Goal: Find specific page/section: Find specific page/section

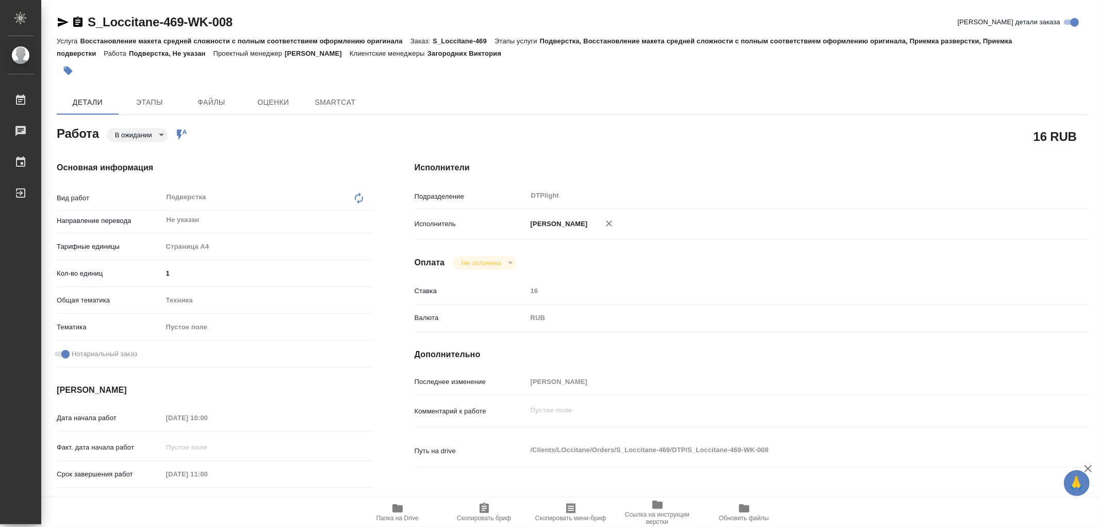
type textarea "x"
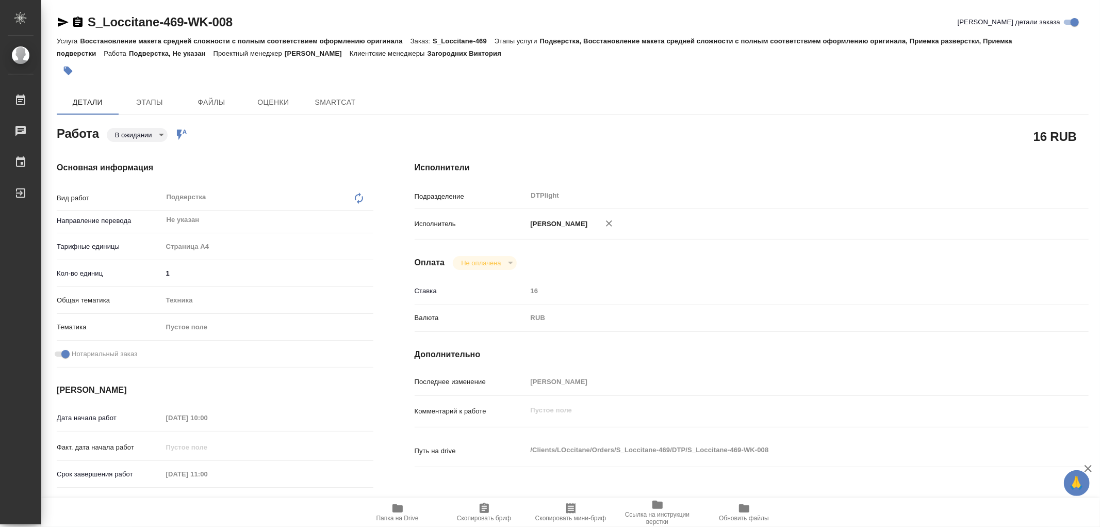
type textarea "x"
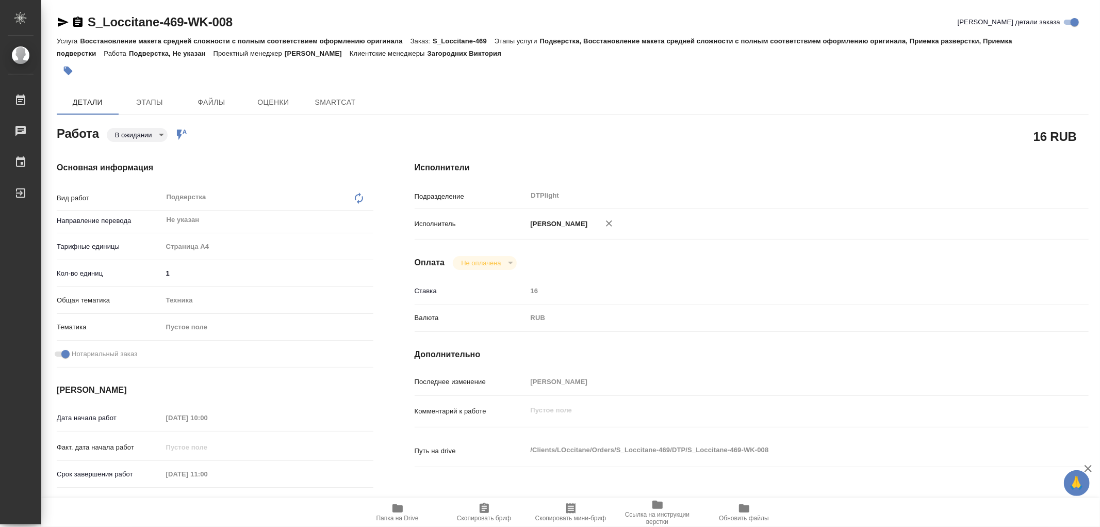
type textarea "x"
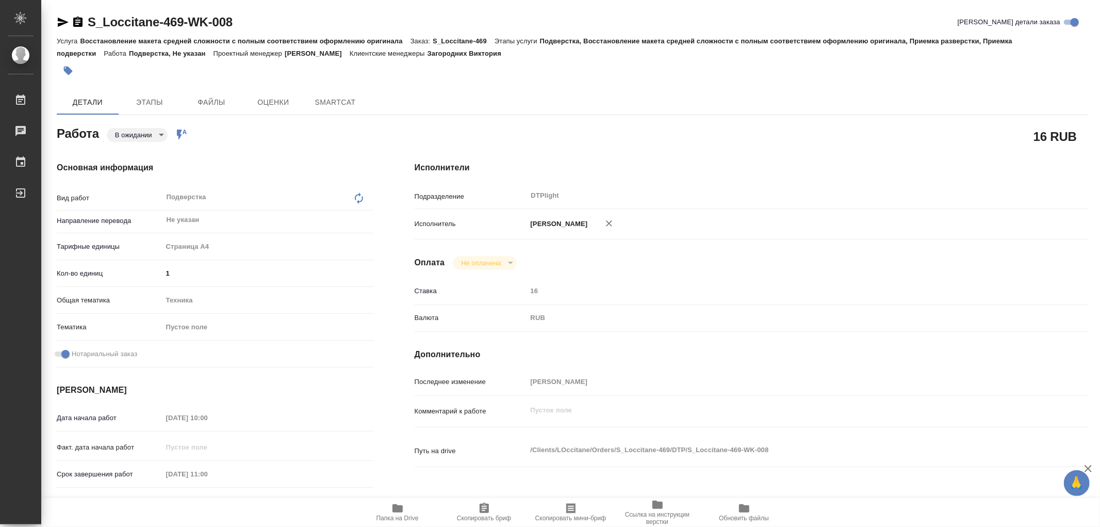
type textarea "x"
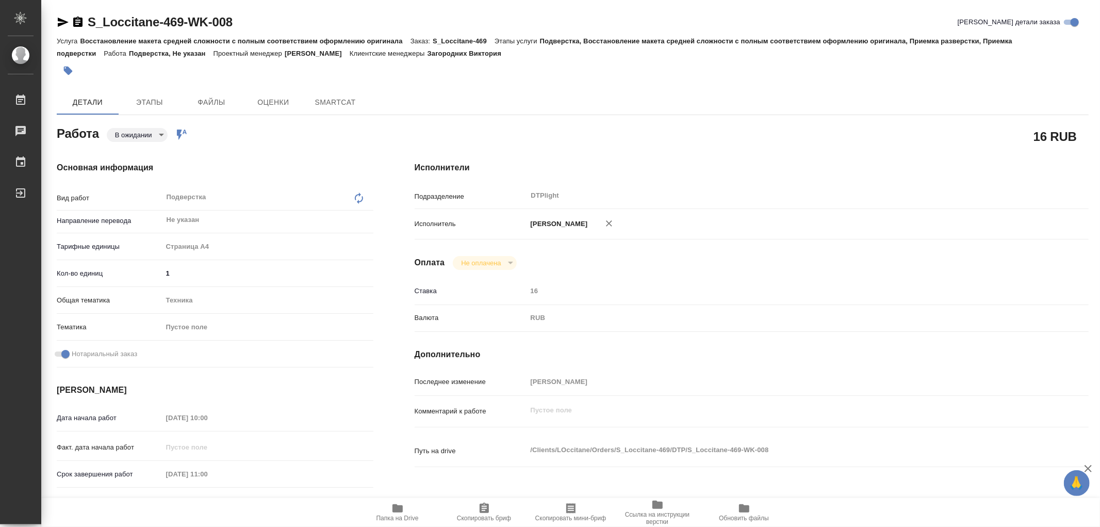
type textarea "x"
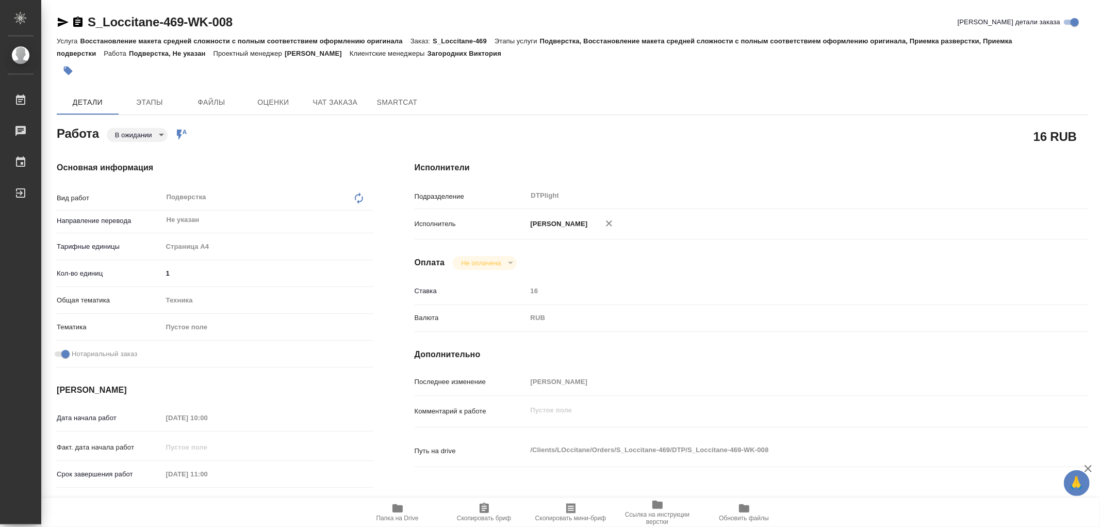
type textarea "x"
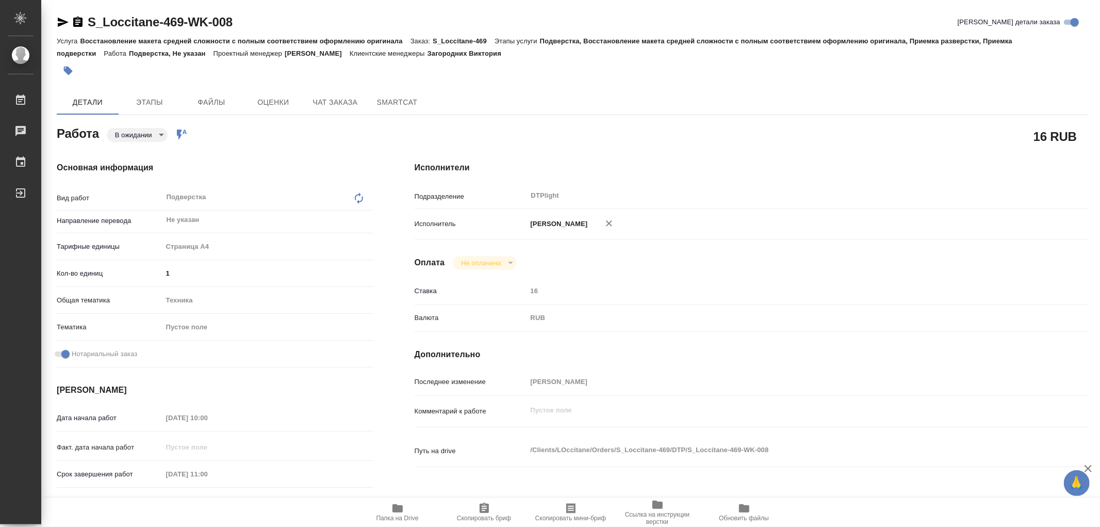
type textarea "x"
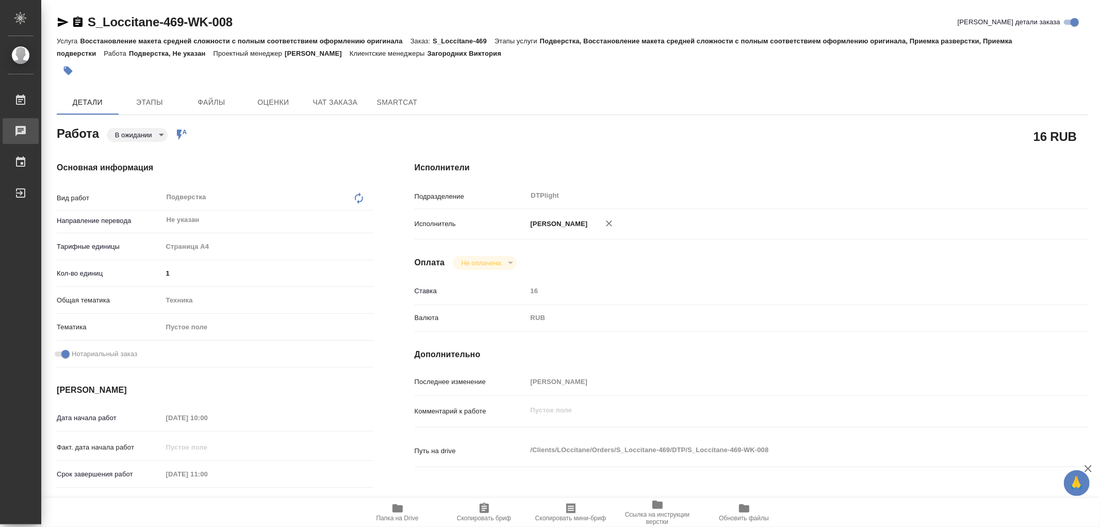
type textarea "x"
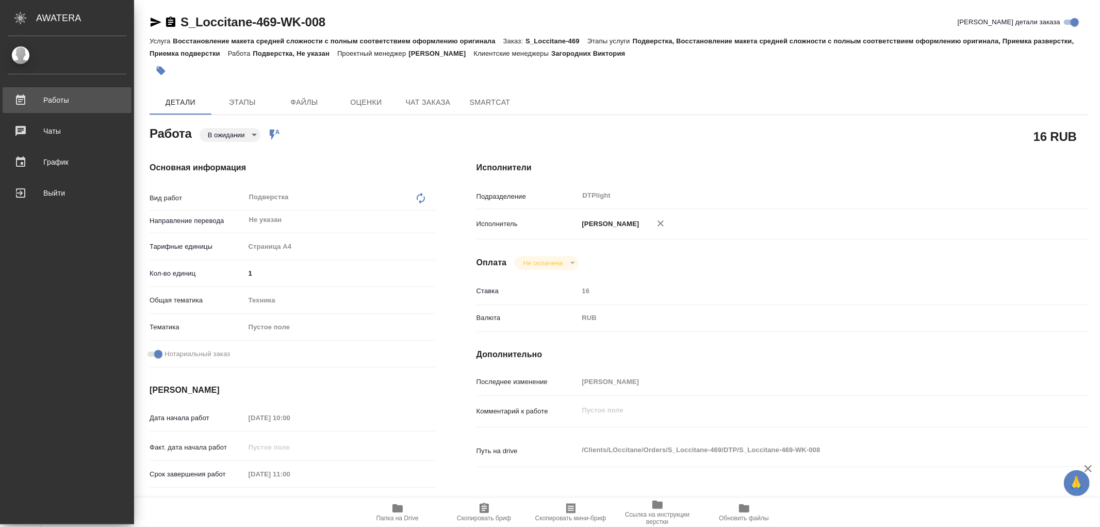
type textarea "x"
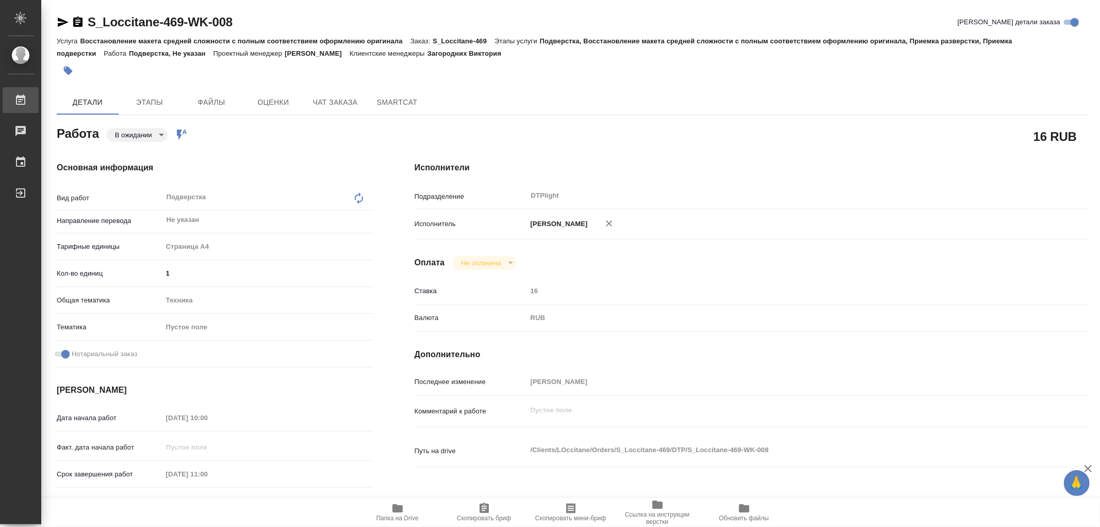
click at [21, 99] on div "Работы" at bounding box center [8, 99] width 26 height 15
type textarea "x"
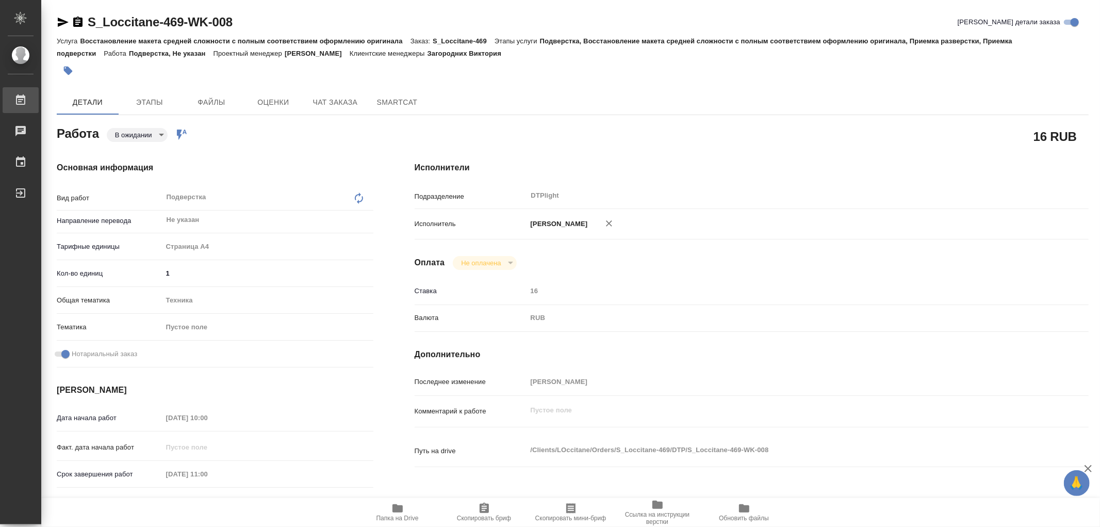
type textarea "x"
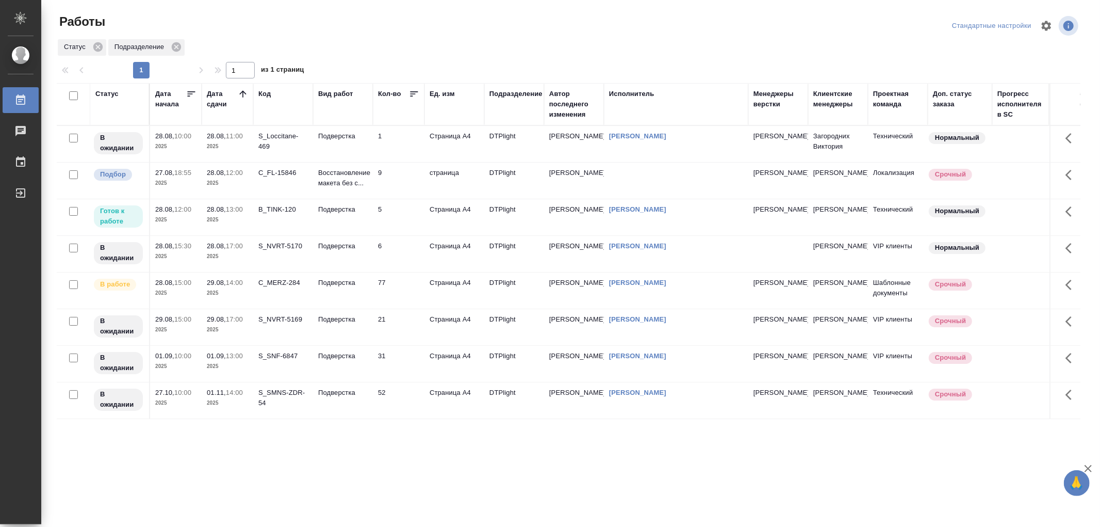
click at [354, 218] on td "Подверстка" at bounding box center [343, 217] width 60 height 36
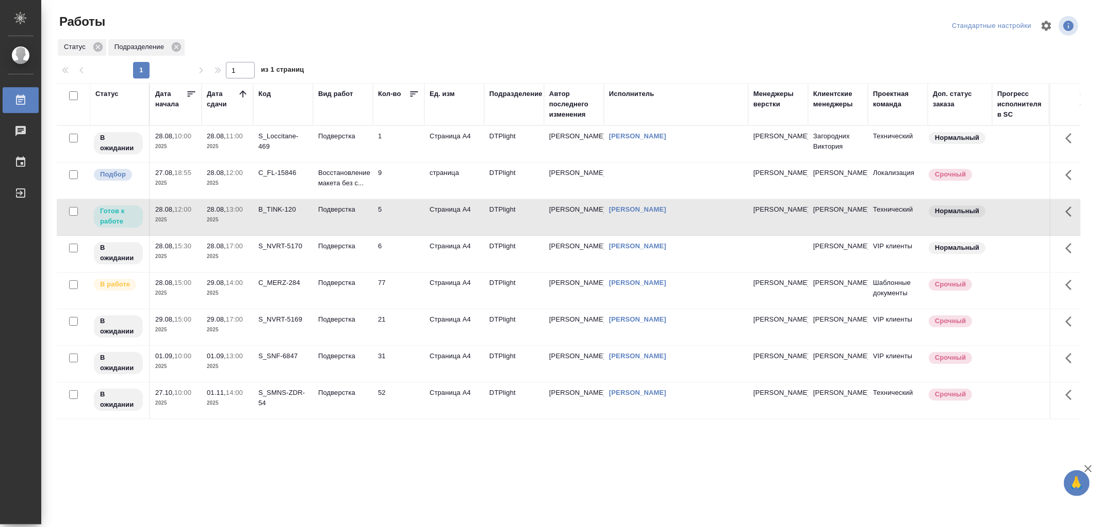
click at [354, 218] on td "Подверстка" at bounding box center [343, 217] width 60 height 36
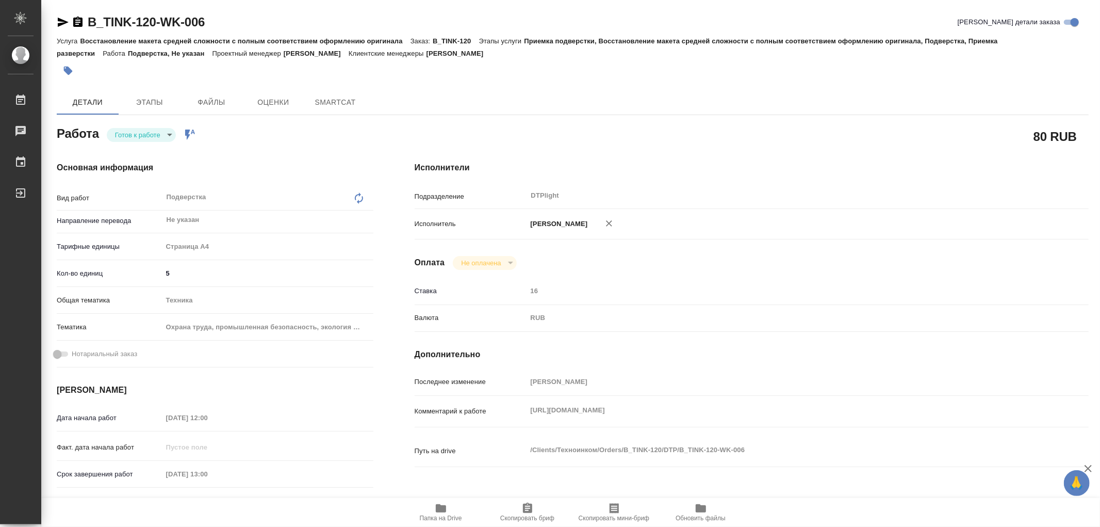
type textarea "x"
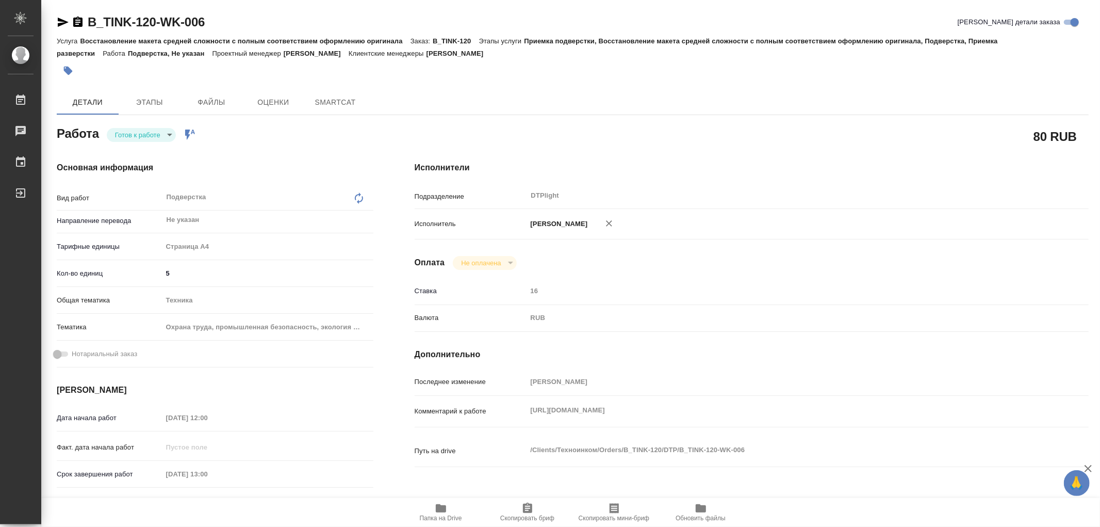
type textarea "x"
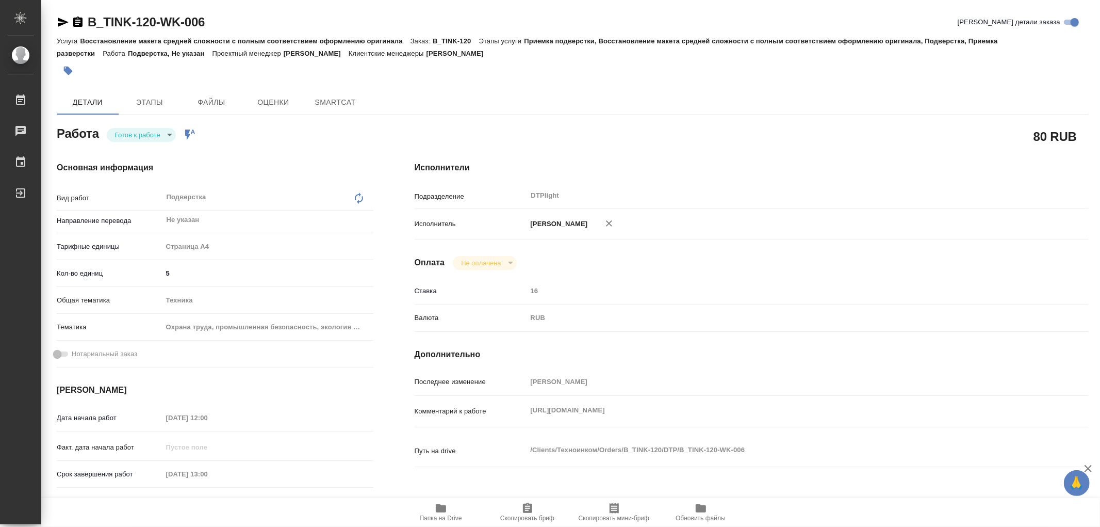
type textarea "x"
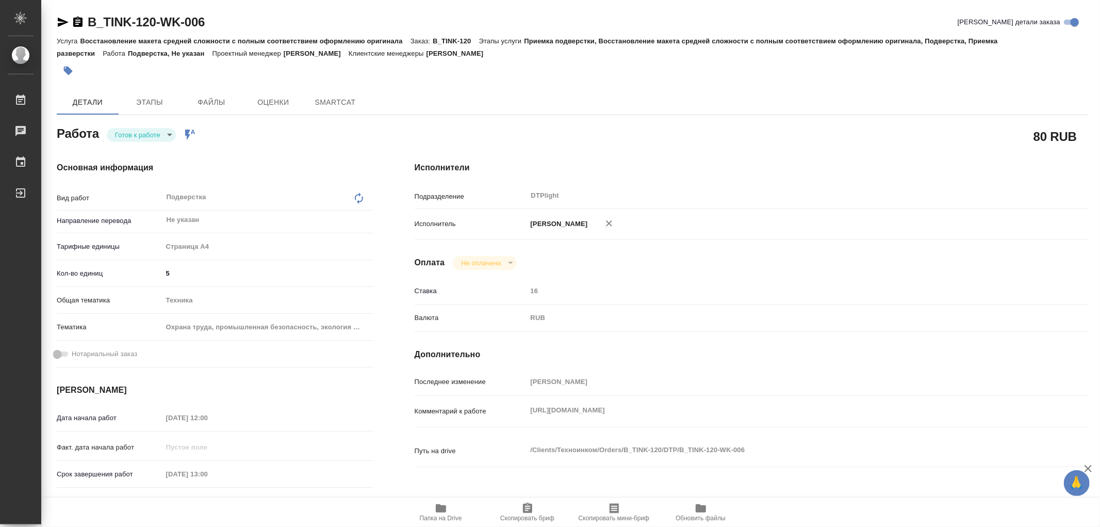
type textarea "x"
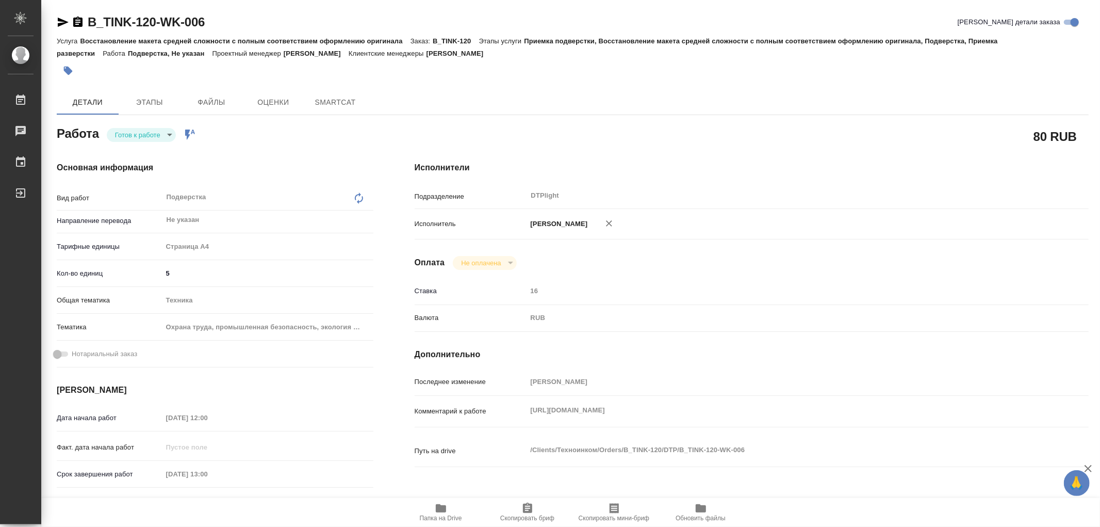
type textarea "x"
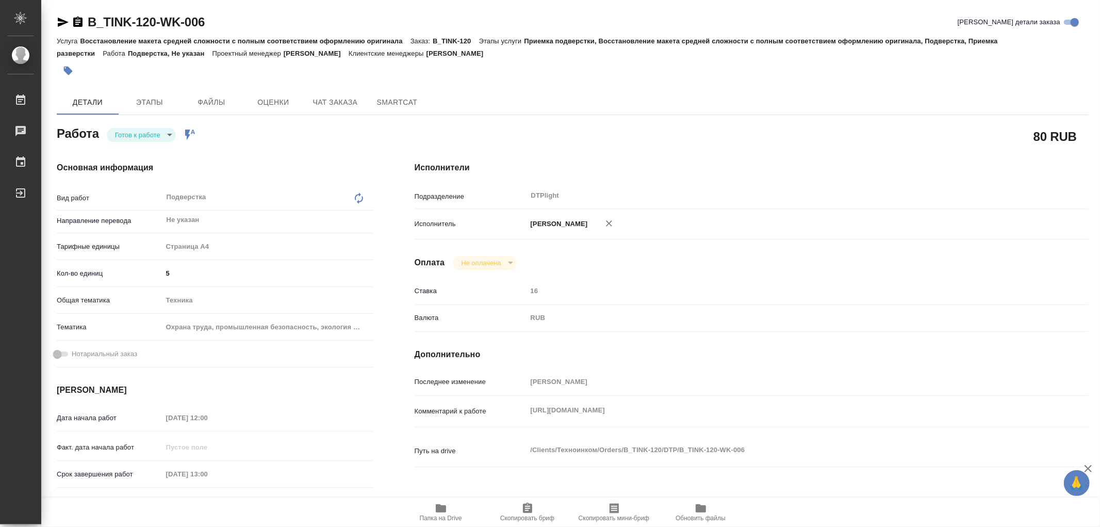
type textarea "x"
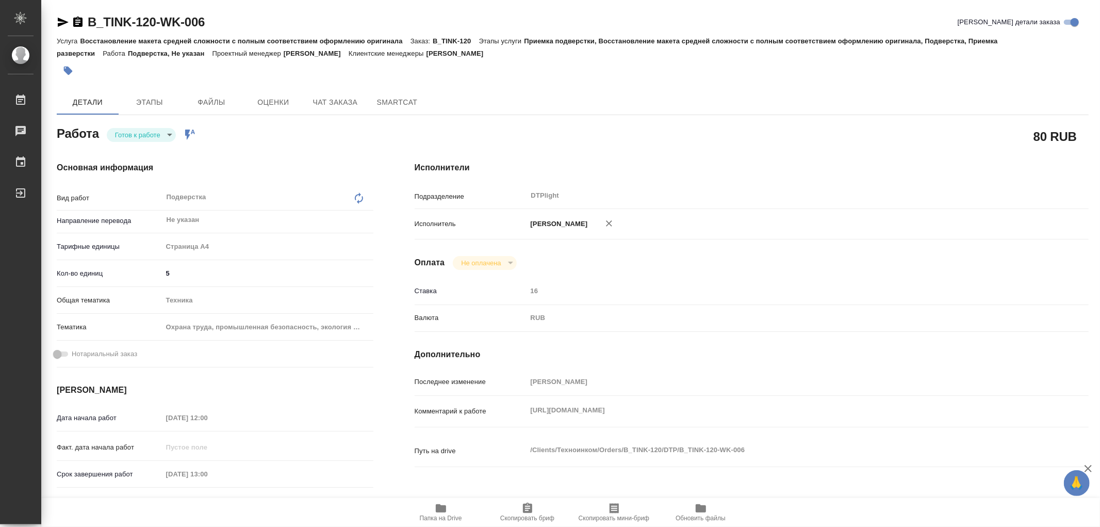
click at [158, 137] on body "🙏 .cls-1 fill:#fff; AWATERA Работы Чаты График Выйти B_TINK-120-WK-006 Кратко д…" at bounding box center [550, 263] width 1100 height 527
type textarea "x"
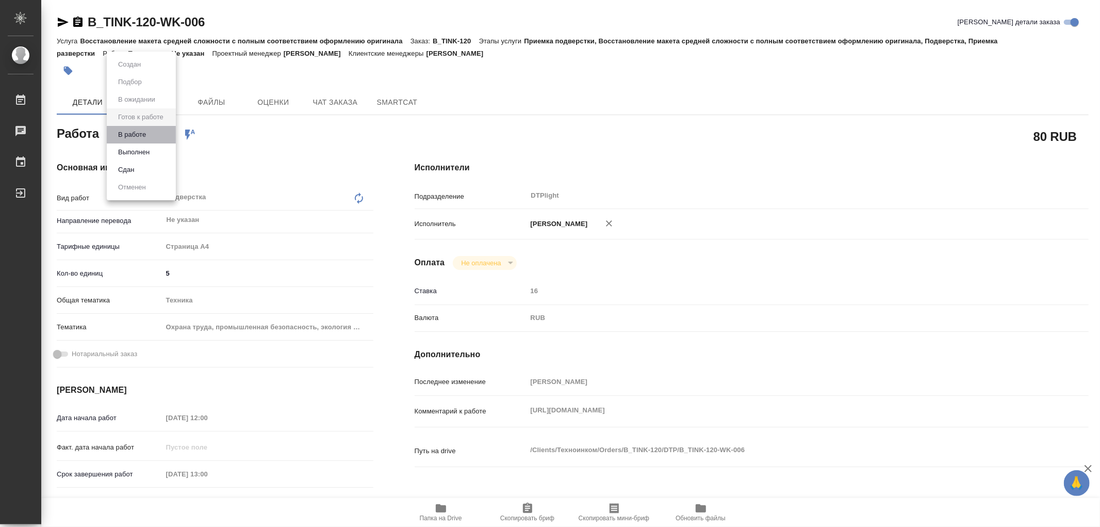
type textarea "x"
click at [156, 136] on li "В работе" at bounding box center [141, 135] width 69 height 18
type textarea "x"
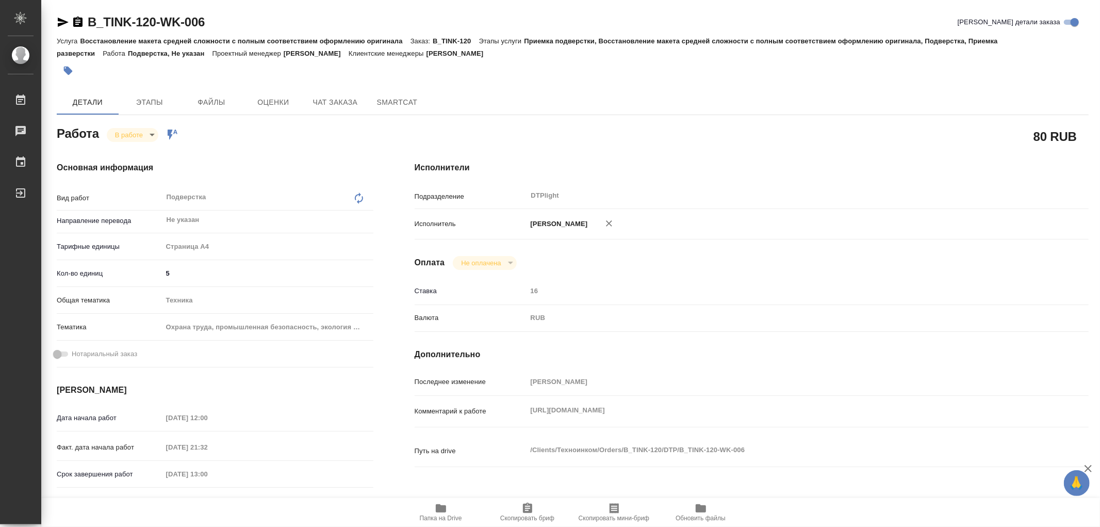
type textarea "x"
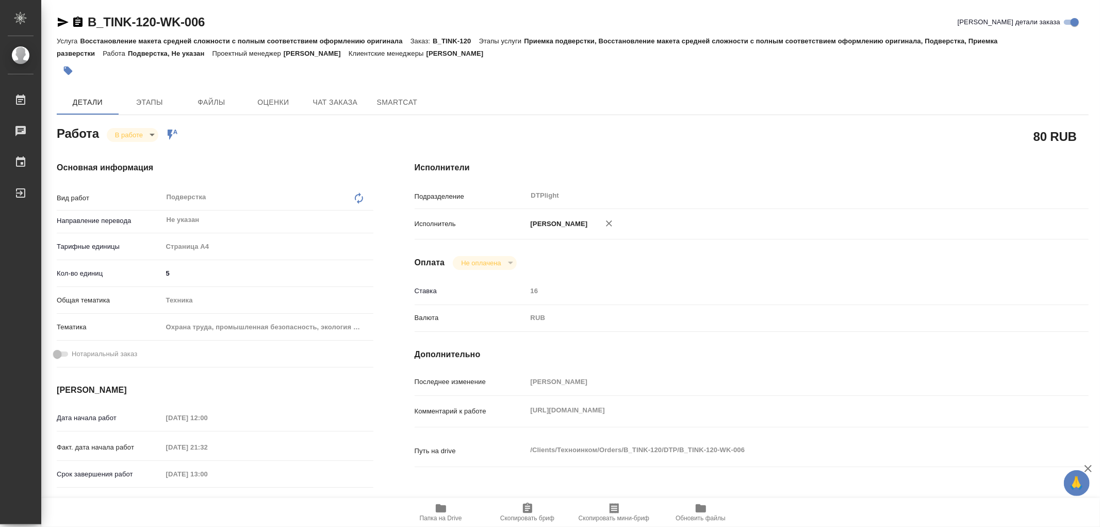
type textarea "x"
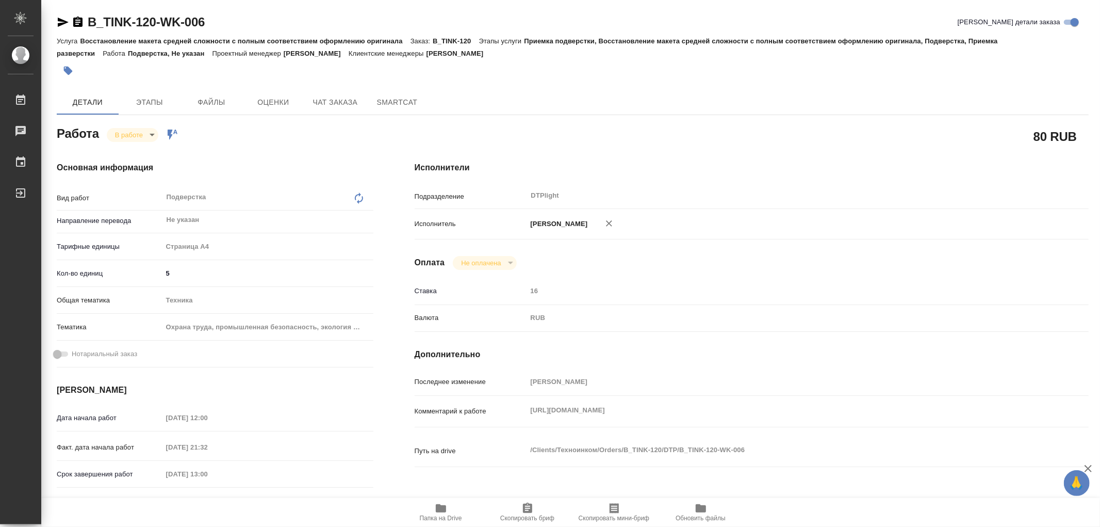
type textarea "x"
click at [696, 418] on div "Комментарий к работе [URL][DOMAIN_NAME] x" at bounding box center [752, 411] width 674 height 23
drag, startPoint x: 522, startPoint y: 423, endPoint x: 510, endPoint y: 415, distance: 15.0
click at [507, 415] on div "Комментарий к работе [URL][DOMAIN_NAME] x" at bounding box center [752, 411] width 674 height 23
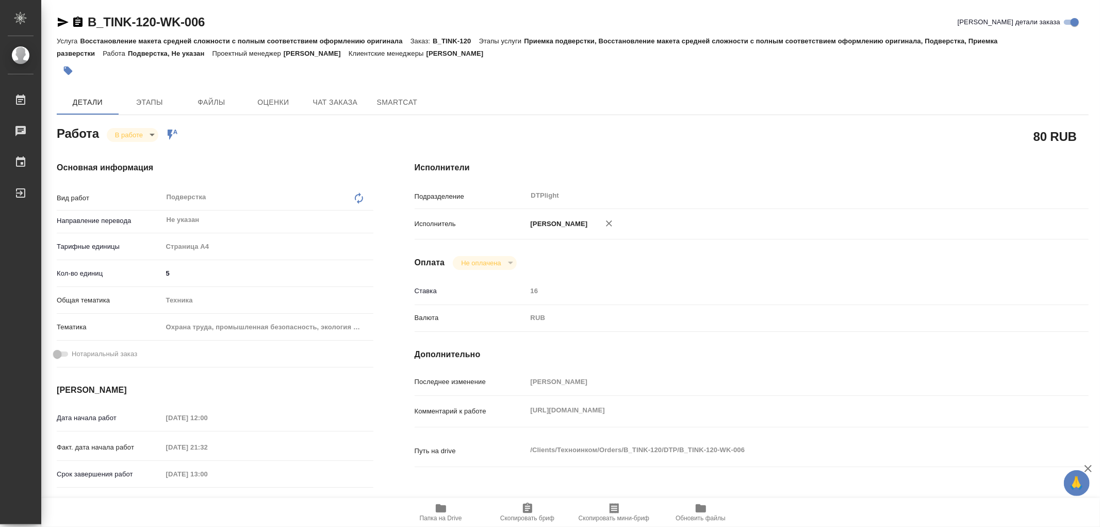
click at [442, 502] on icon "button" at bounding box center [441, 508] width 12 height 12
